Goal: Task Accomplishment & Management: Use online tool/utility

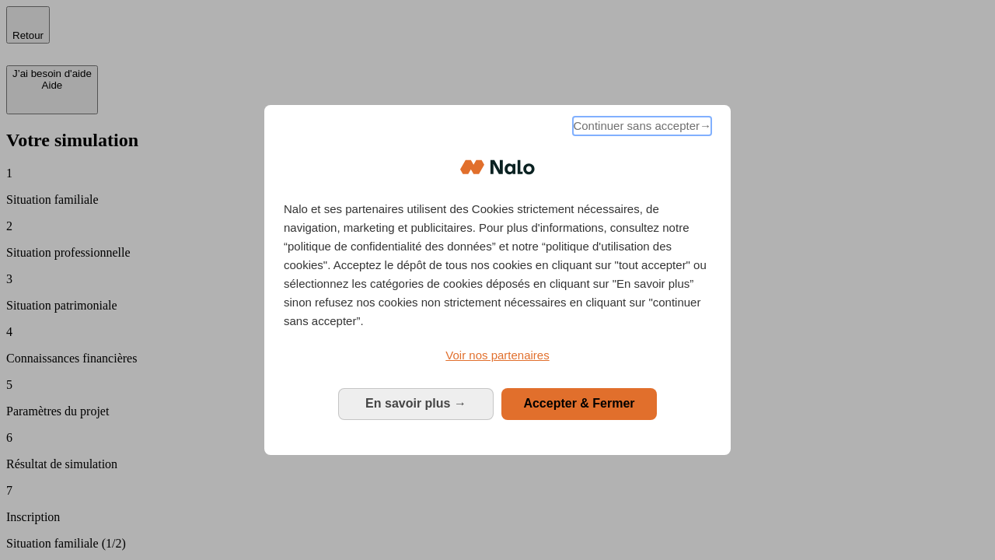
click at [641, 128] on span "Continuer sans accepter →" at bounding box center [642, 126] width 138 height 19
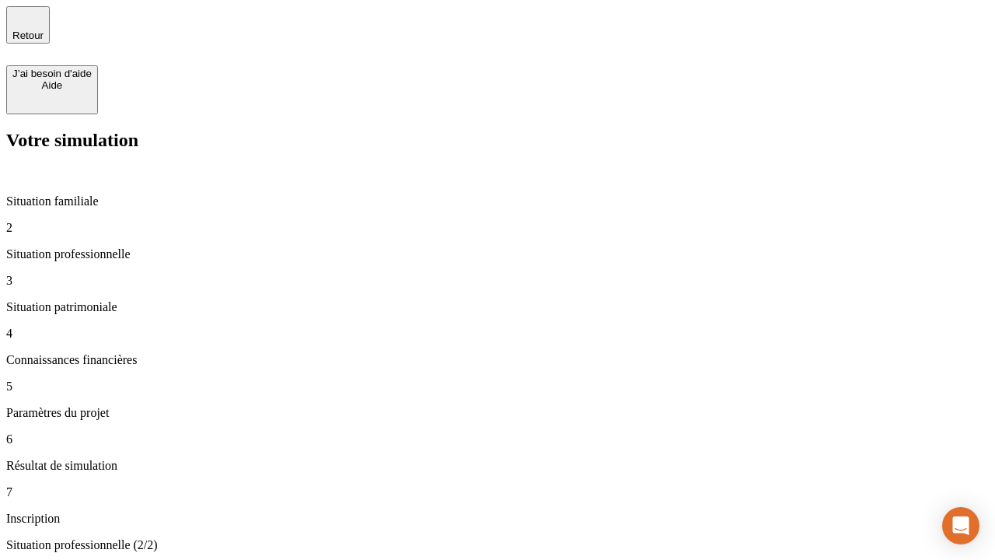
type input "30 000"
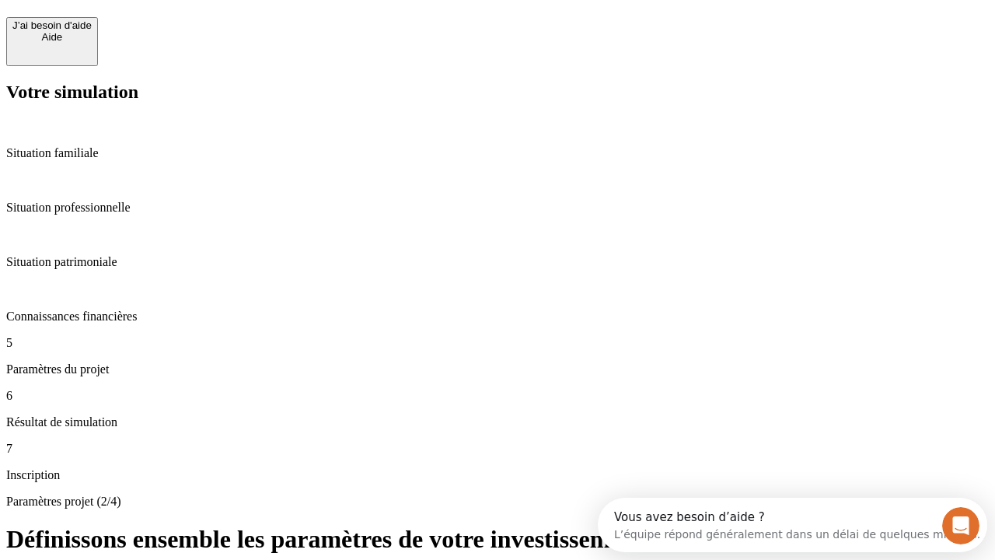
scroll to position [30, 0]
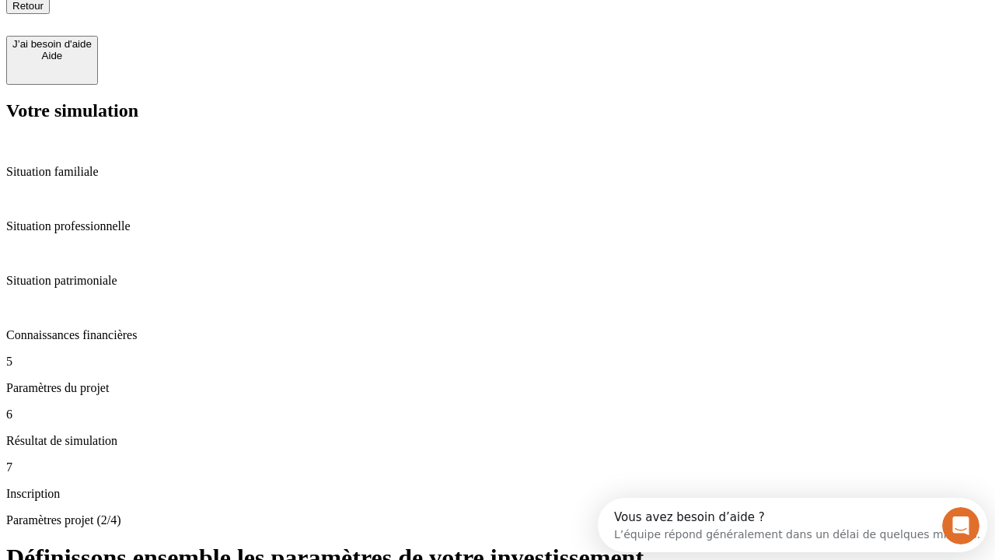
type input "25"
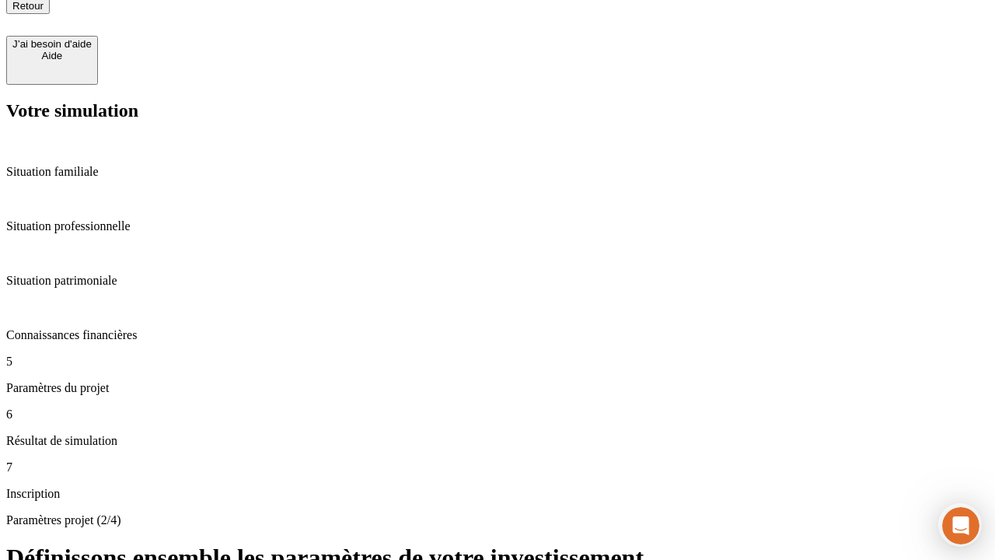
type input "1 000"
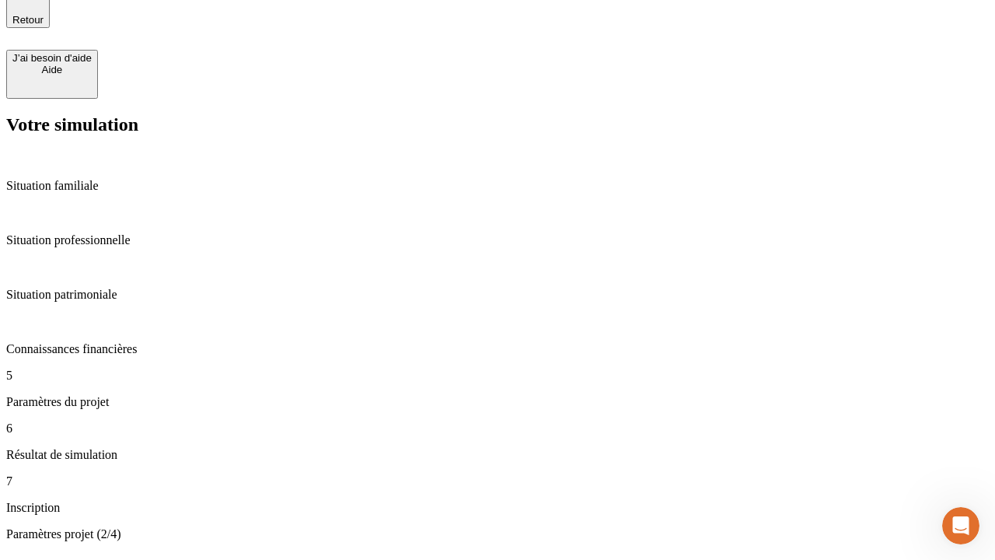
type input "640"
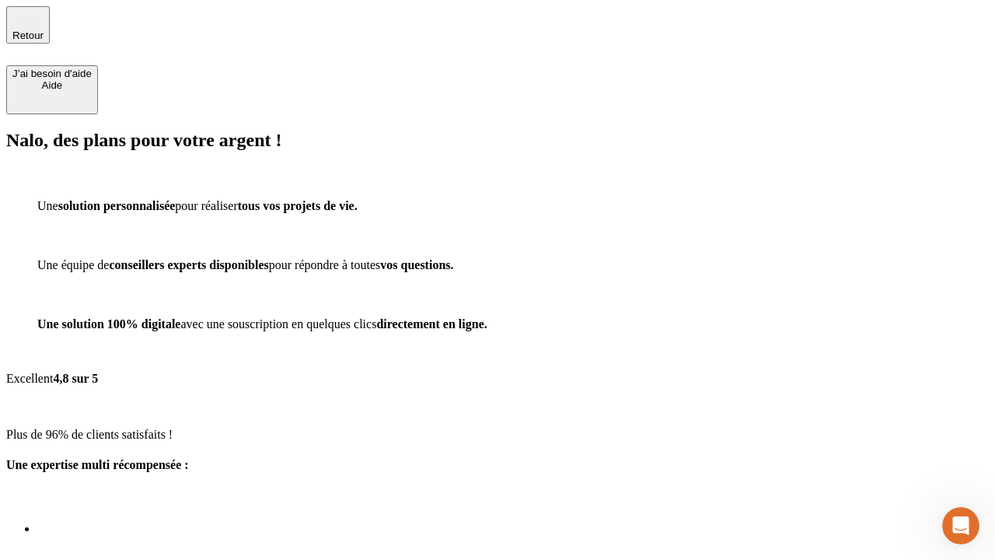
scroll to position [11, 0]
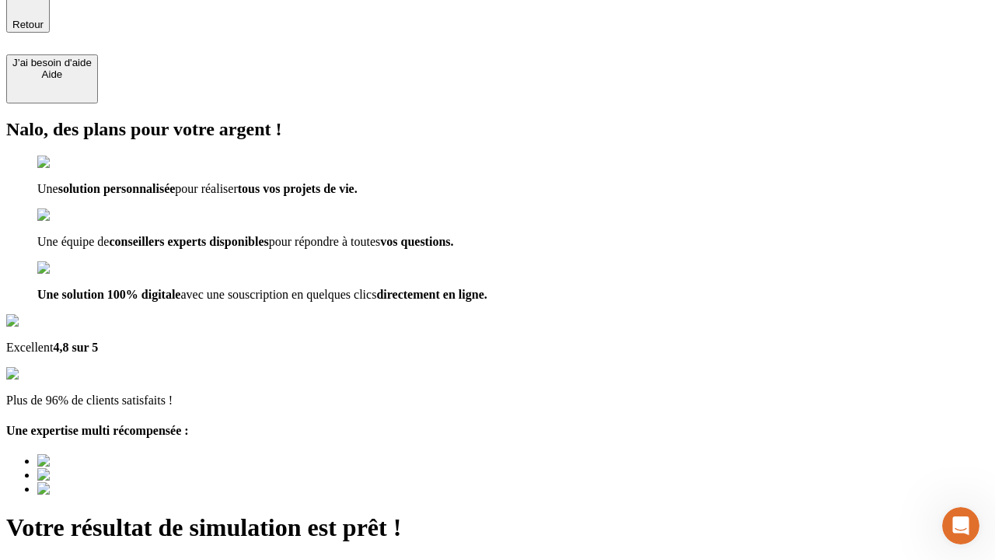
type input "[EMAIL_ADDRESS][PERSON_NAME][DOMAIN_NAME]"
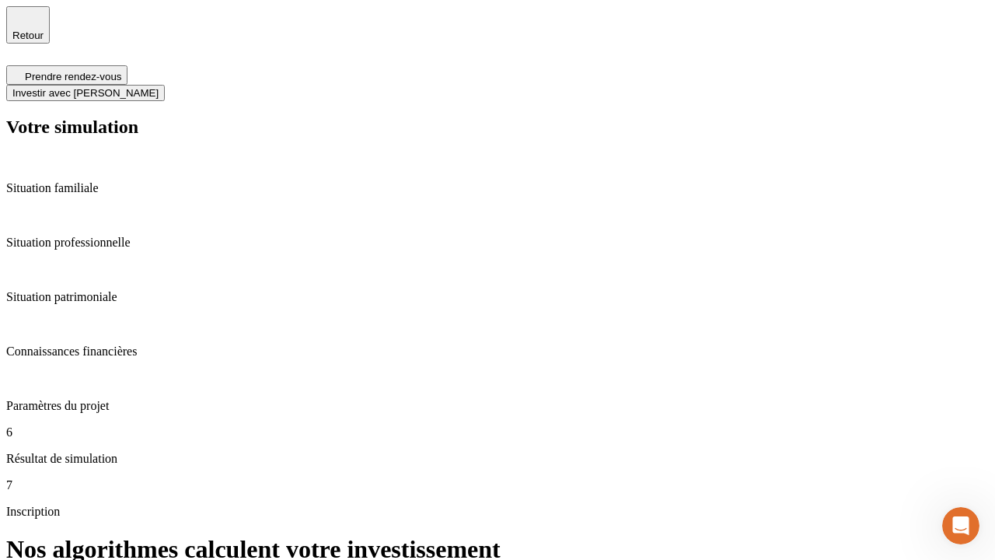
scroll to position [6, 0]
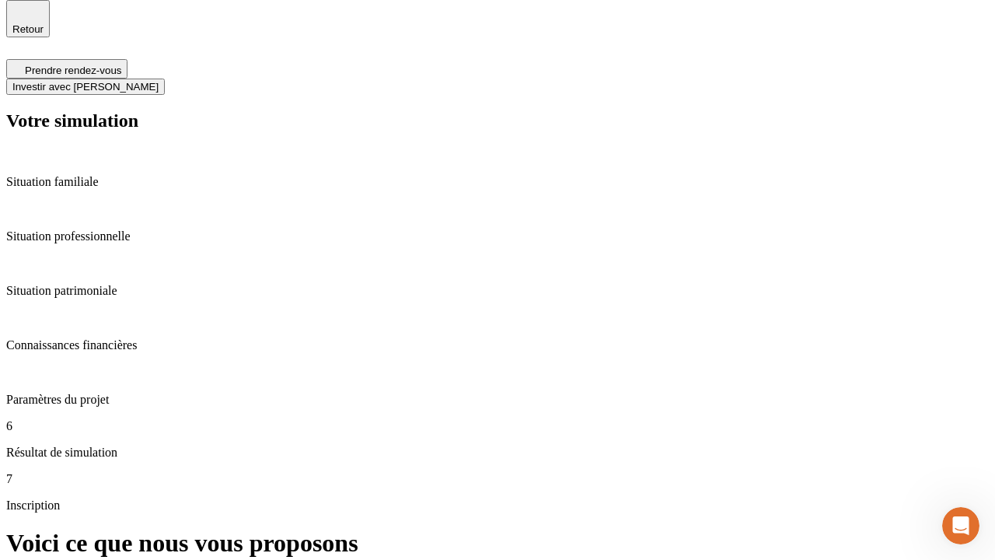
click at [159, 81] on span "Investir avec [PERSON_NAME]" at bounding box center [85, 87] width 146 height 12
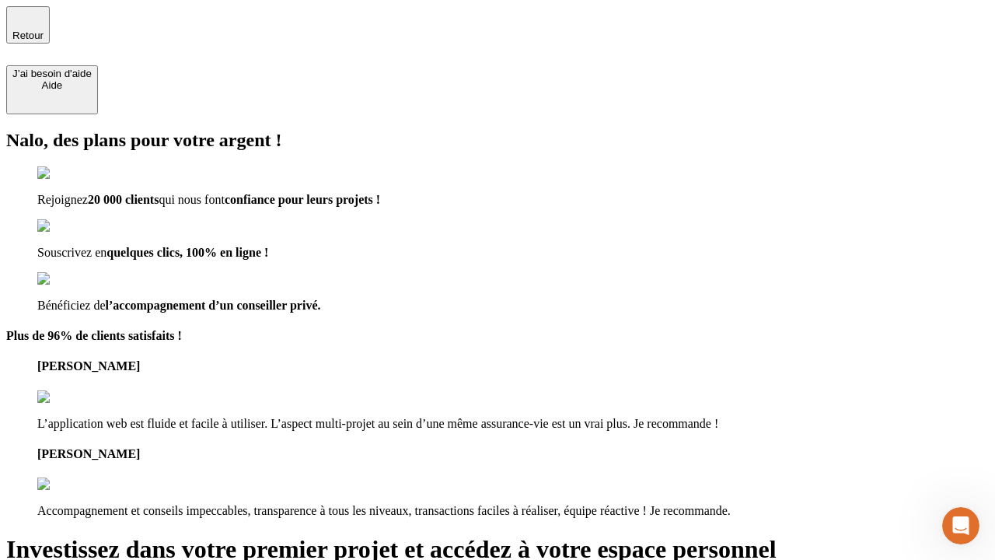
type input "[PERSON_NAME][EMAIL_ADDRESS][DOMAIN_NAME]"
